Goal: Entertainment & Leisure: Browse casually

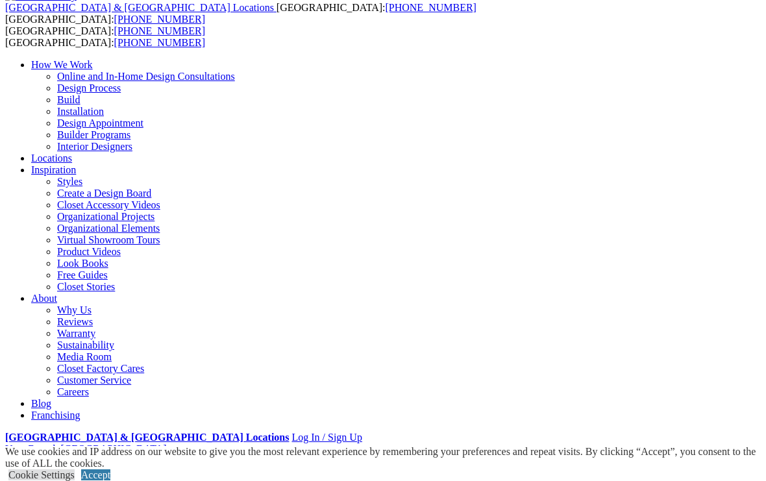
scroll to position [68, 0]
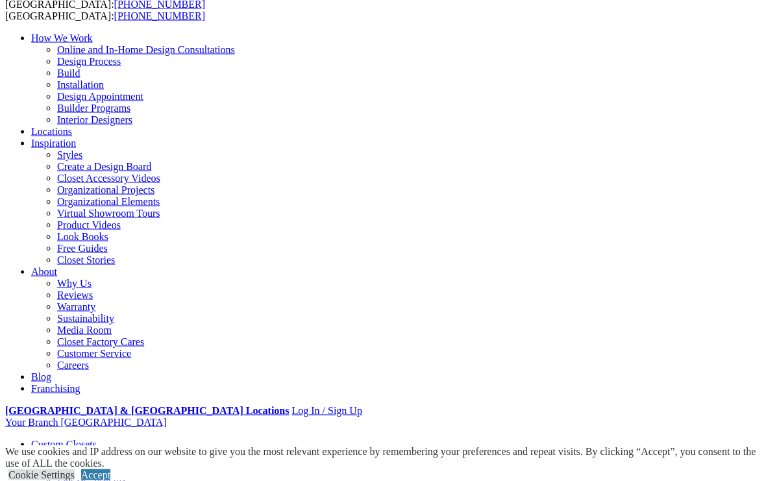
scroll to position [95, 0]
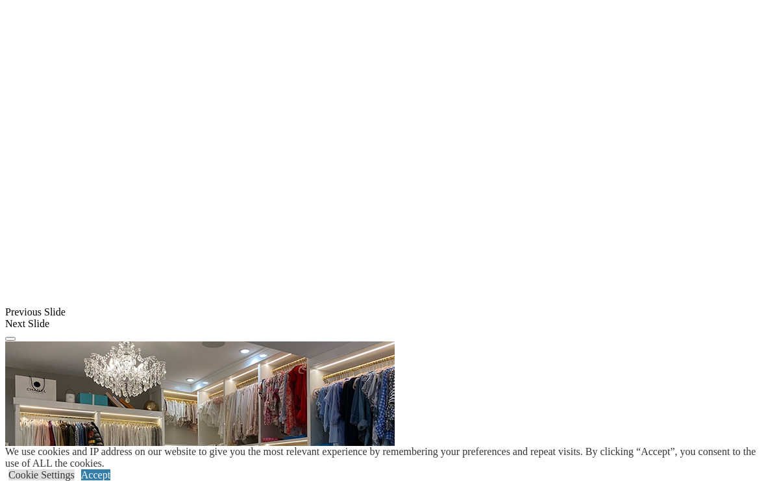
scroll to position [979, 0]
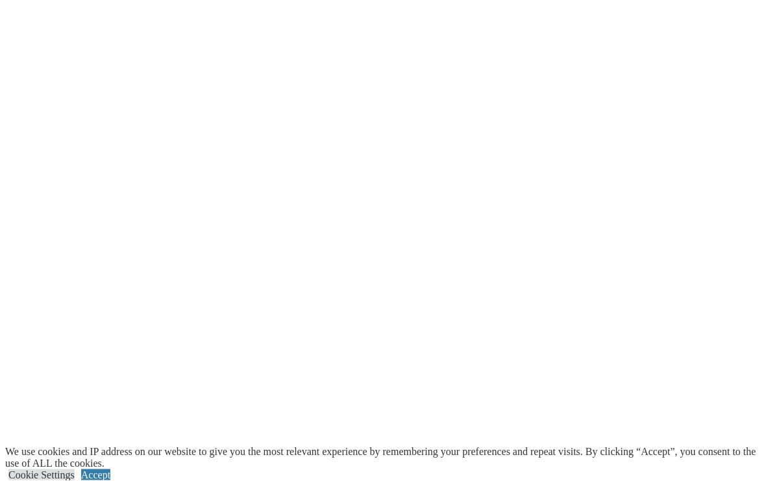
scroll to position [1594, 0]
